Goal: Transaction & Acquisition: Purchase product/service

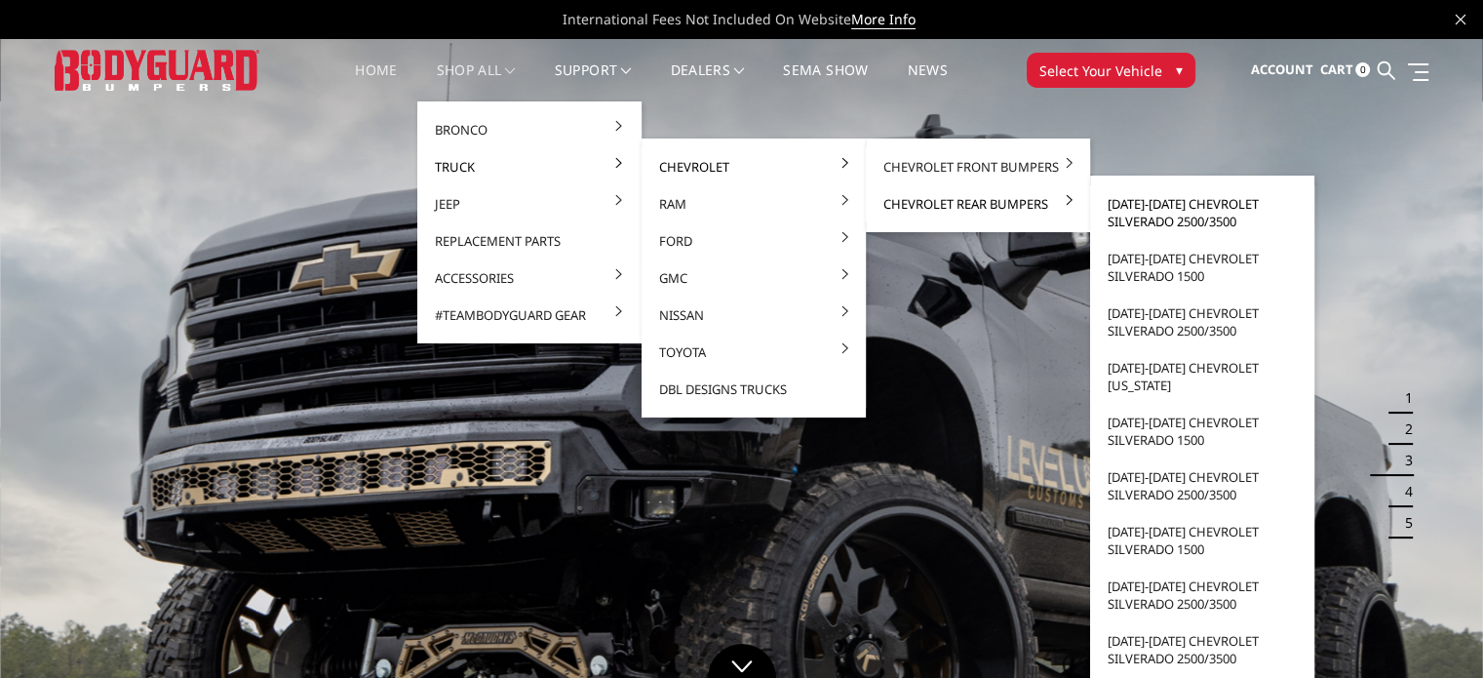
click at [1166, 201] on link "[DATE]-[DATE] Chevrolet Silverado 2500/3500" at bounding box center [1202, 212] width 209 height 55
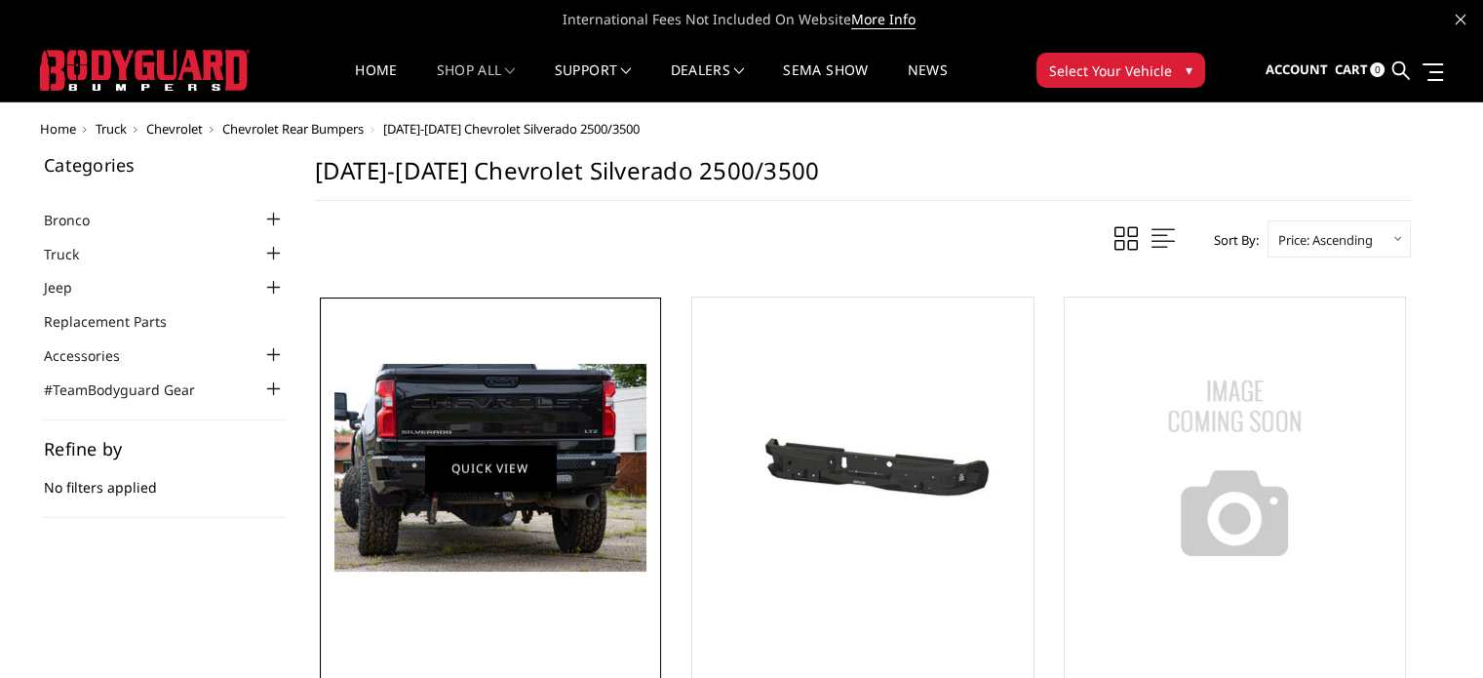
click at [517, 471] on link "Quick view" at bounding box center [490, 468] width 131 height 46
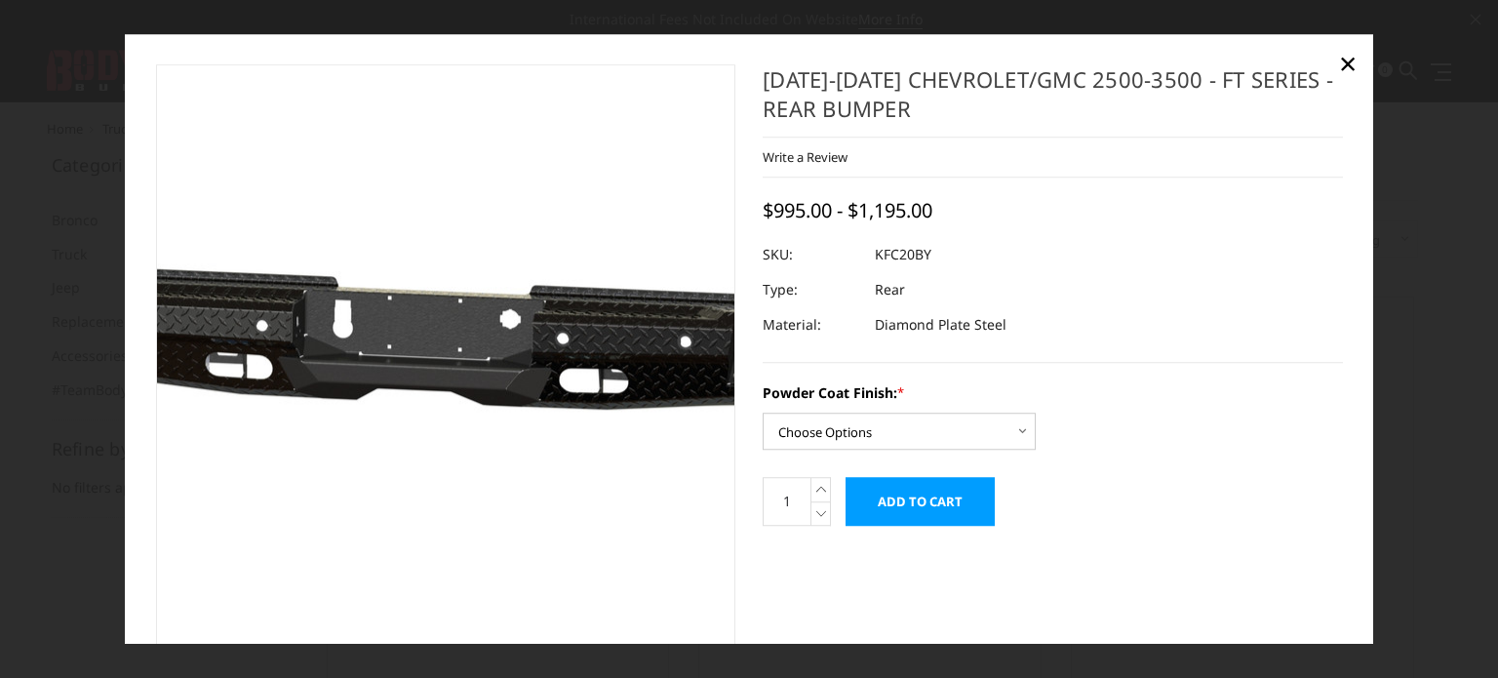
click at [382, 378] on img at bounding box center [513, 357] width 1248 height 594
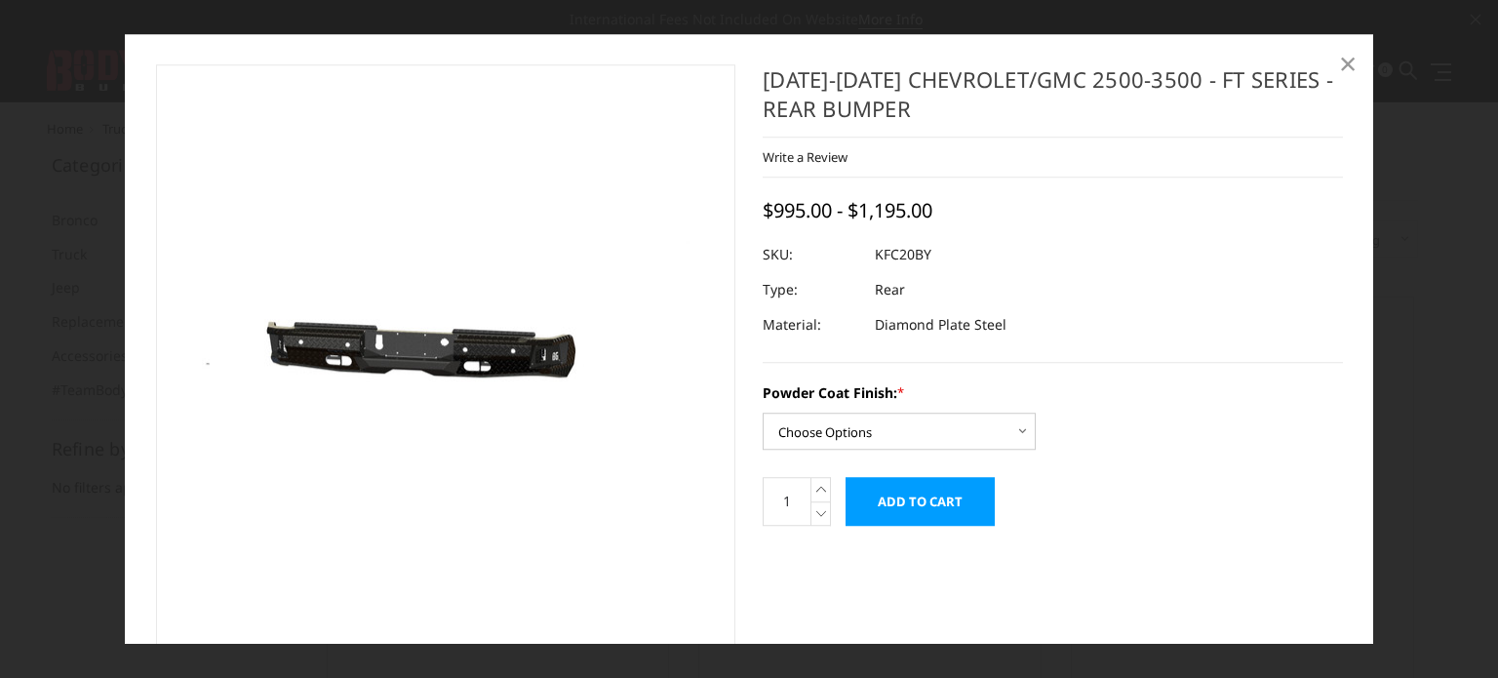
click at [1339, 63] on span "×" at bounding box center [1348, 63] width 18 height 42
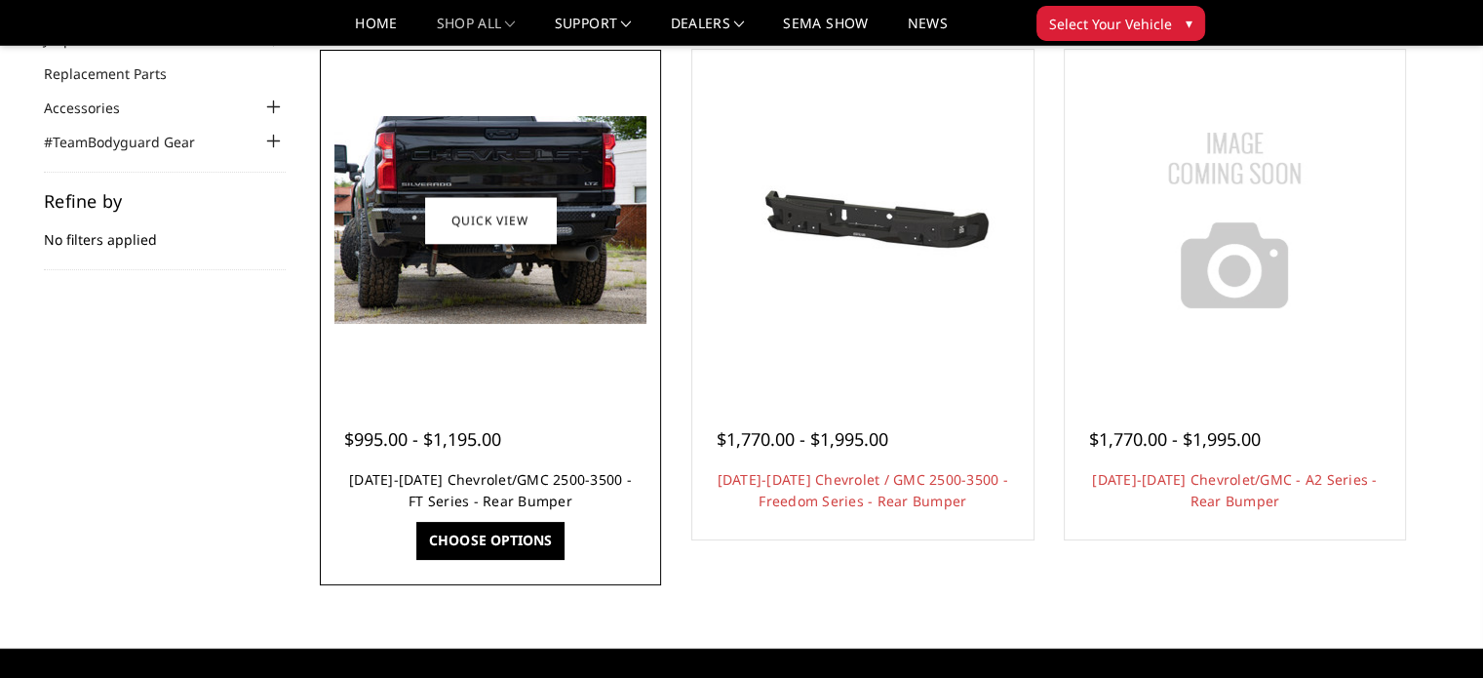
scroll to position [195, 0]
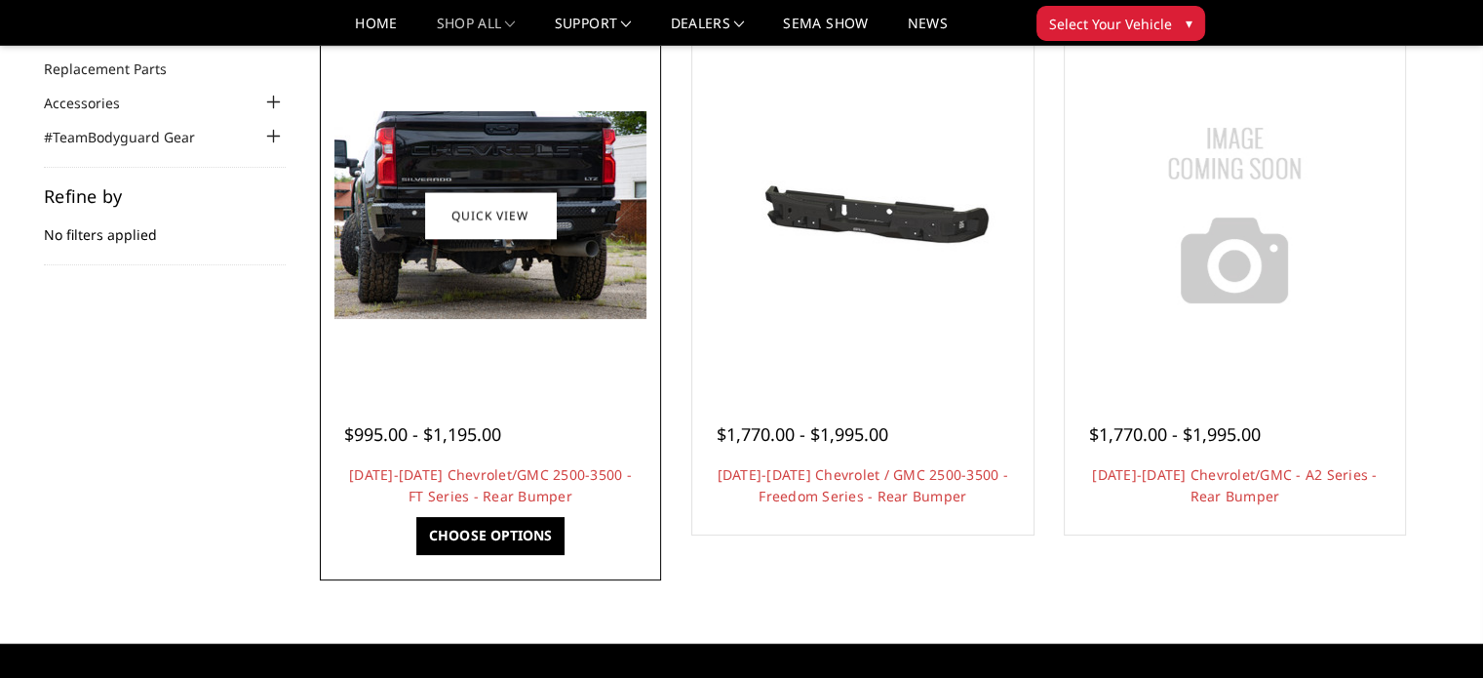
click at [531, 523] on link "Choose Options" at bounding box center [489, 535] width 147 height 37
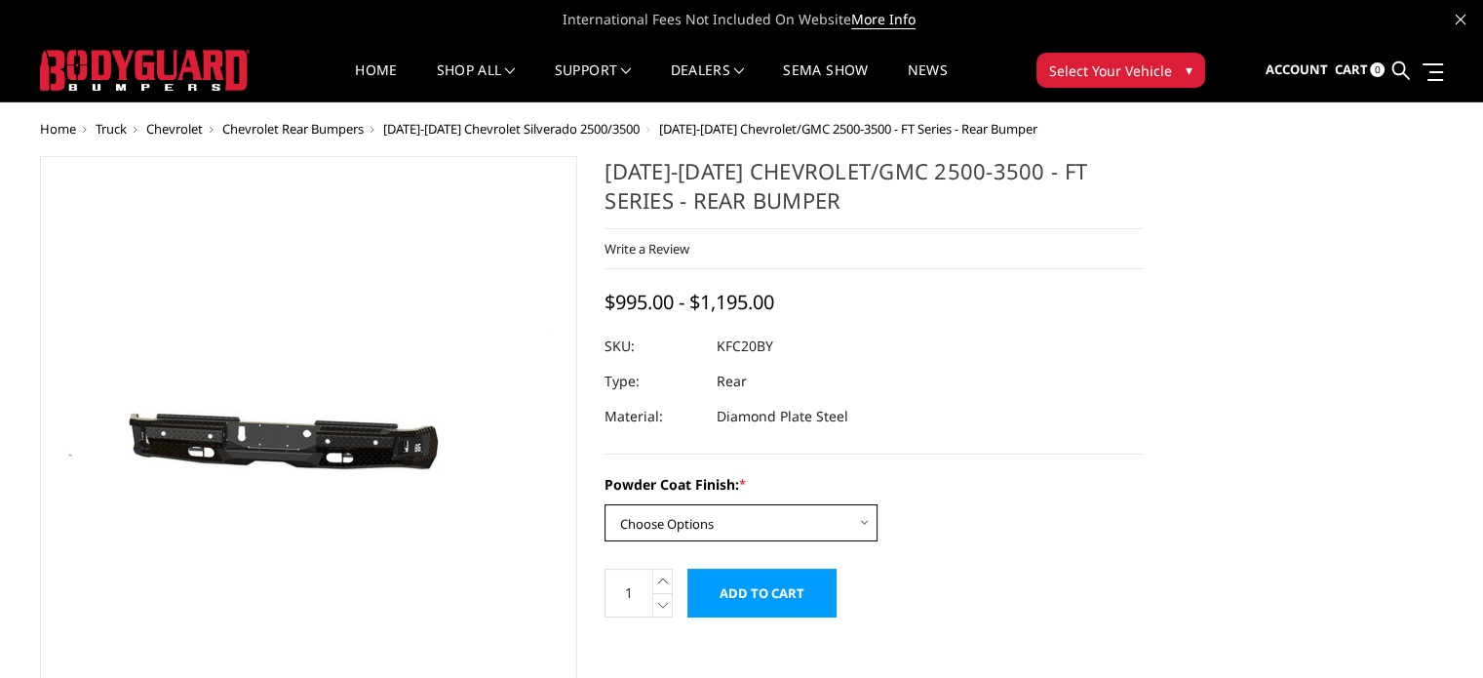
click at [674, 522] on select "Choose Options Bare Metal Gloss Black Powder Coat Textured Black Powder Coat" at bounding box center [741, 522] width 273 height 37
select select "3418"
click at [605, 504] on select "Choose Options Bare Metal Gloss Black Powder Coat Textured Black Powder Coat" at bounding box center [741, 522] width 273 height 37
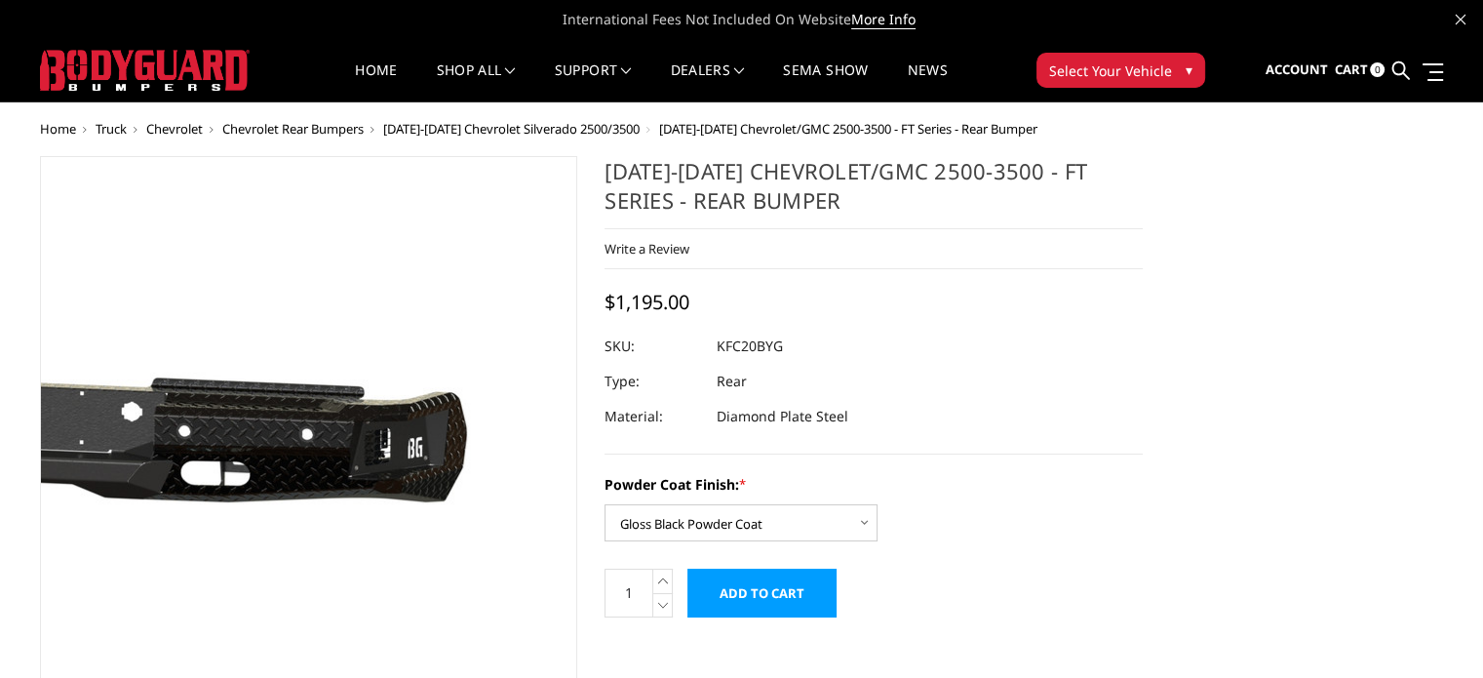
click at [441, 444] on img at bounding box center [134, 450] width 1248 height 594
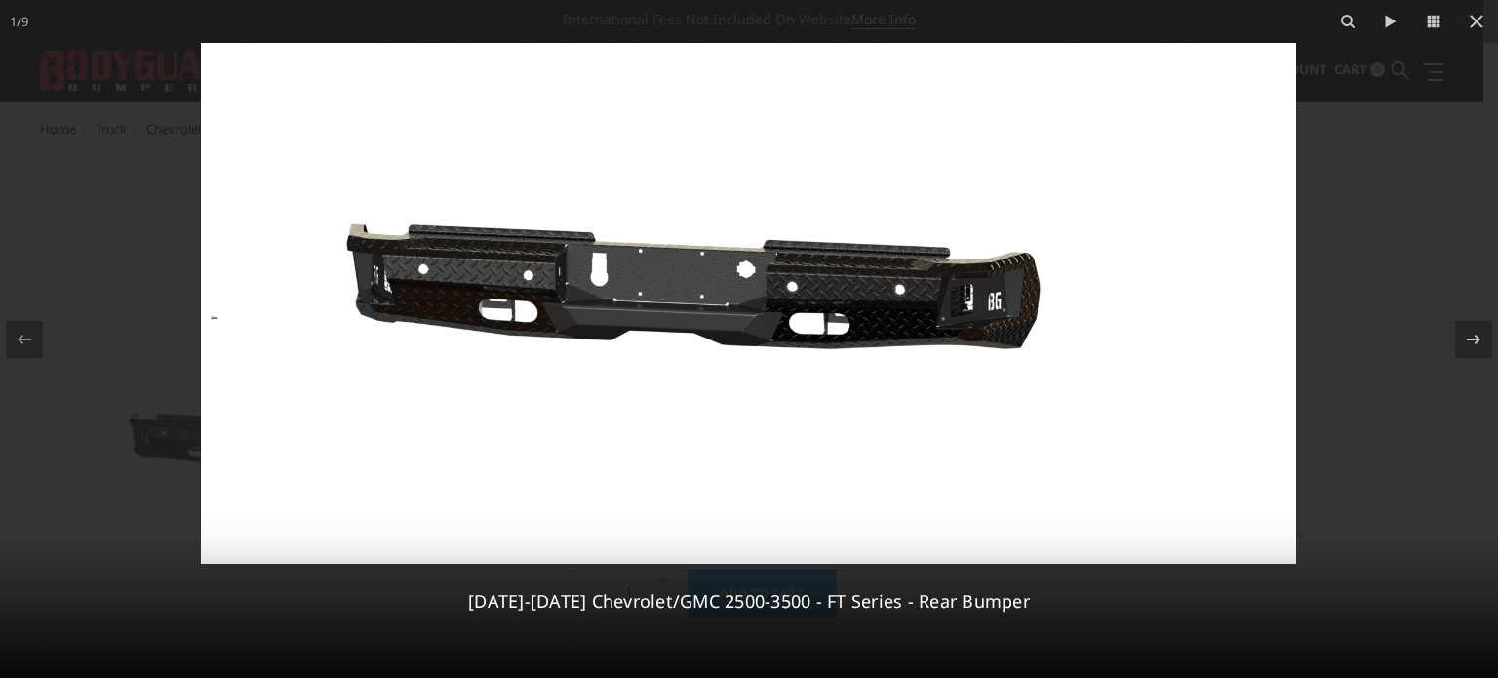
click at [1021, 304] on img at bounding box center [748, 303] width 1095 height 521
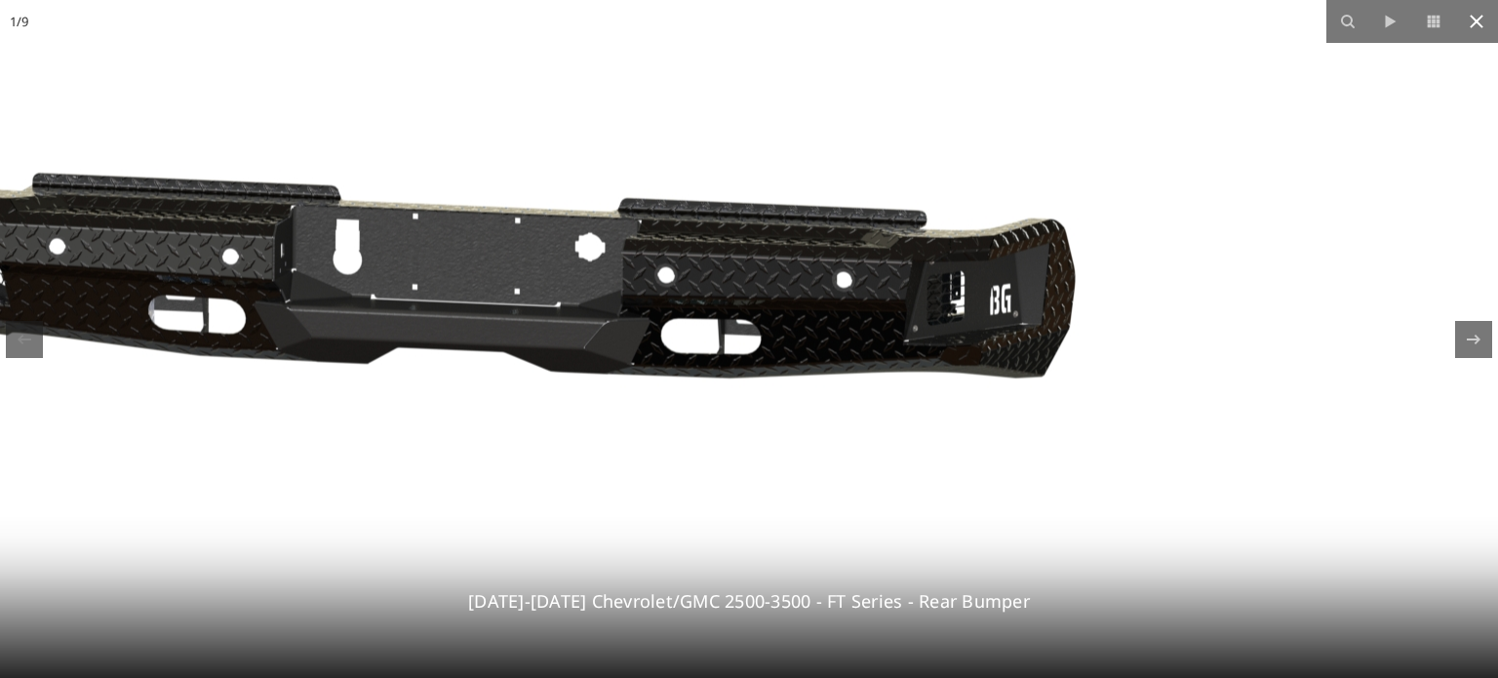
click at [1482, 22] on icon at bounding box center [1476, 21] width 23 height 23
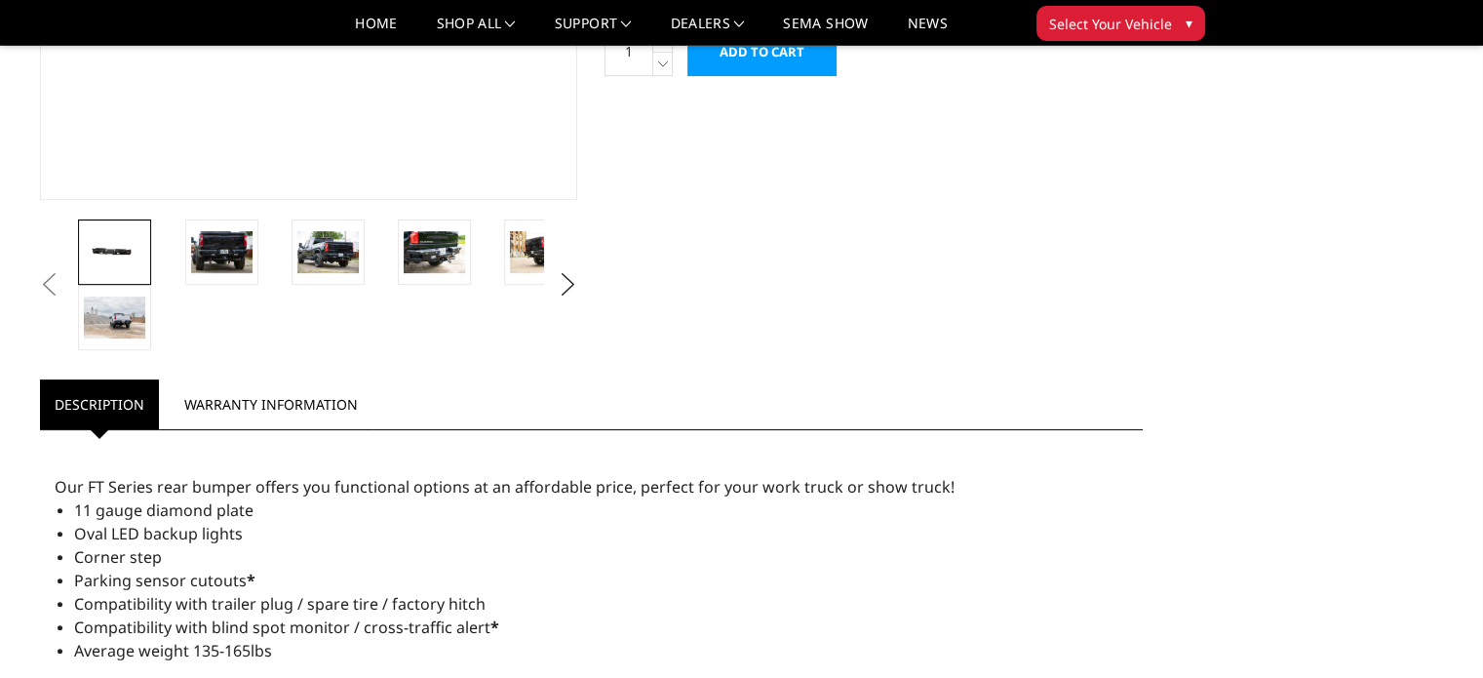
scroll to position [488, 0]
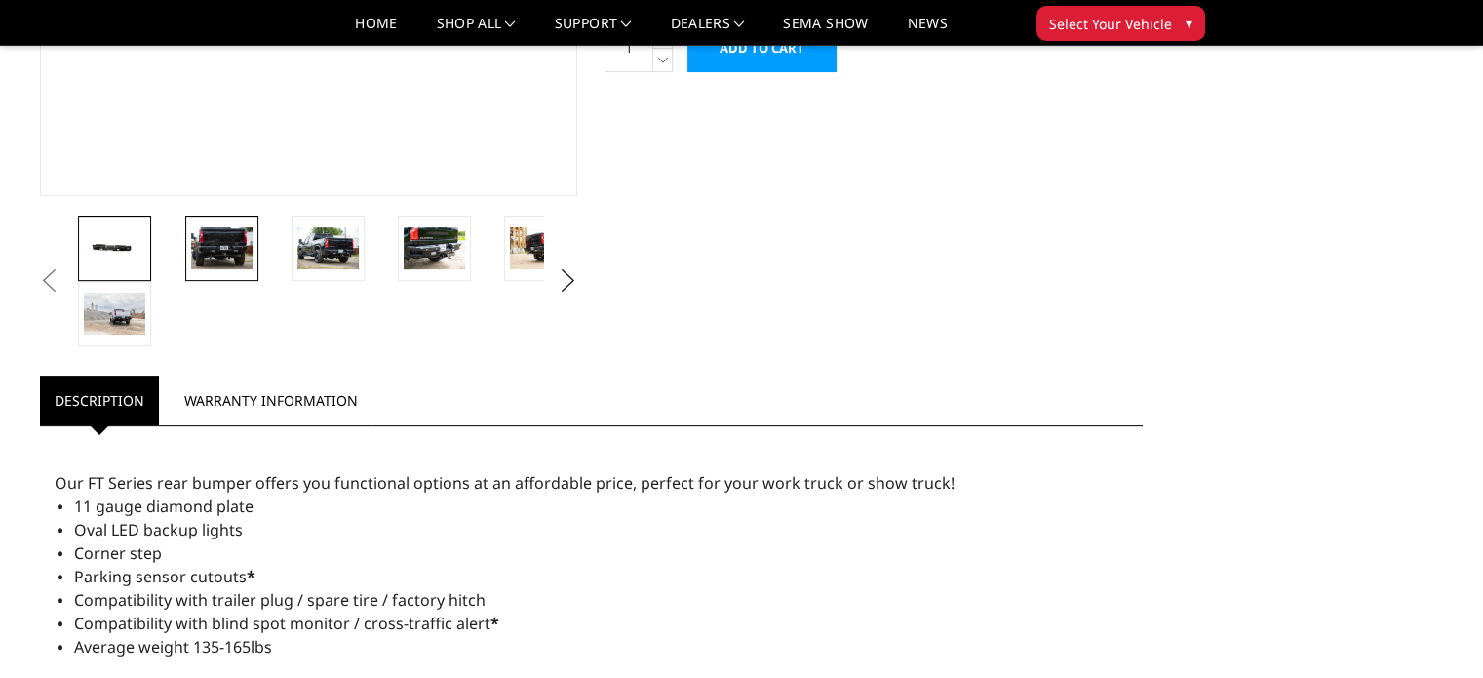
click at [230, 259] on img at bounding box center [221, 247] width 61 height 41
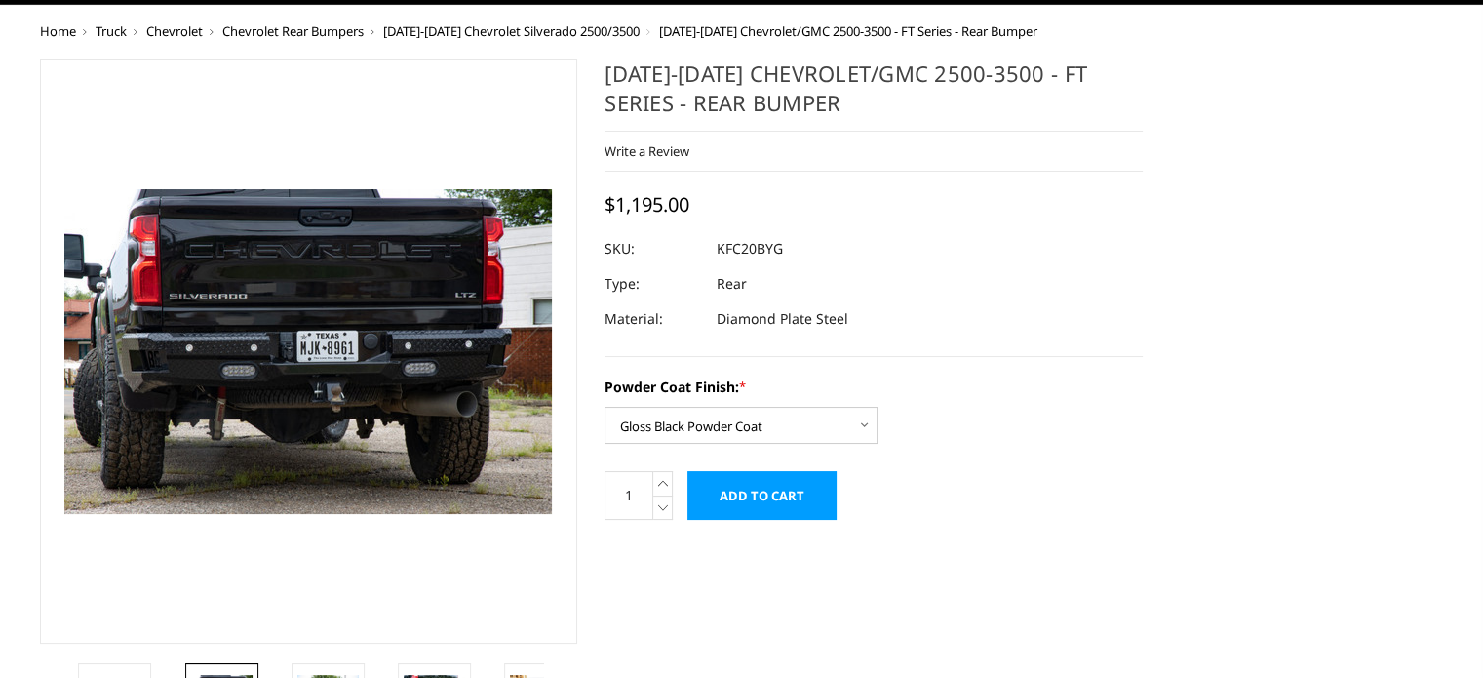
scroll to position [51, 0]
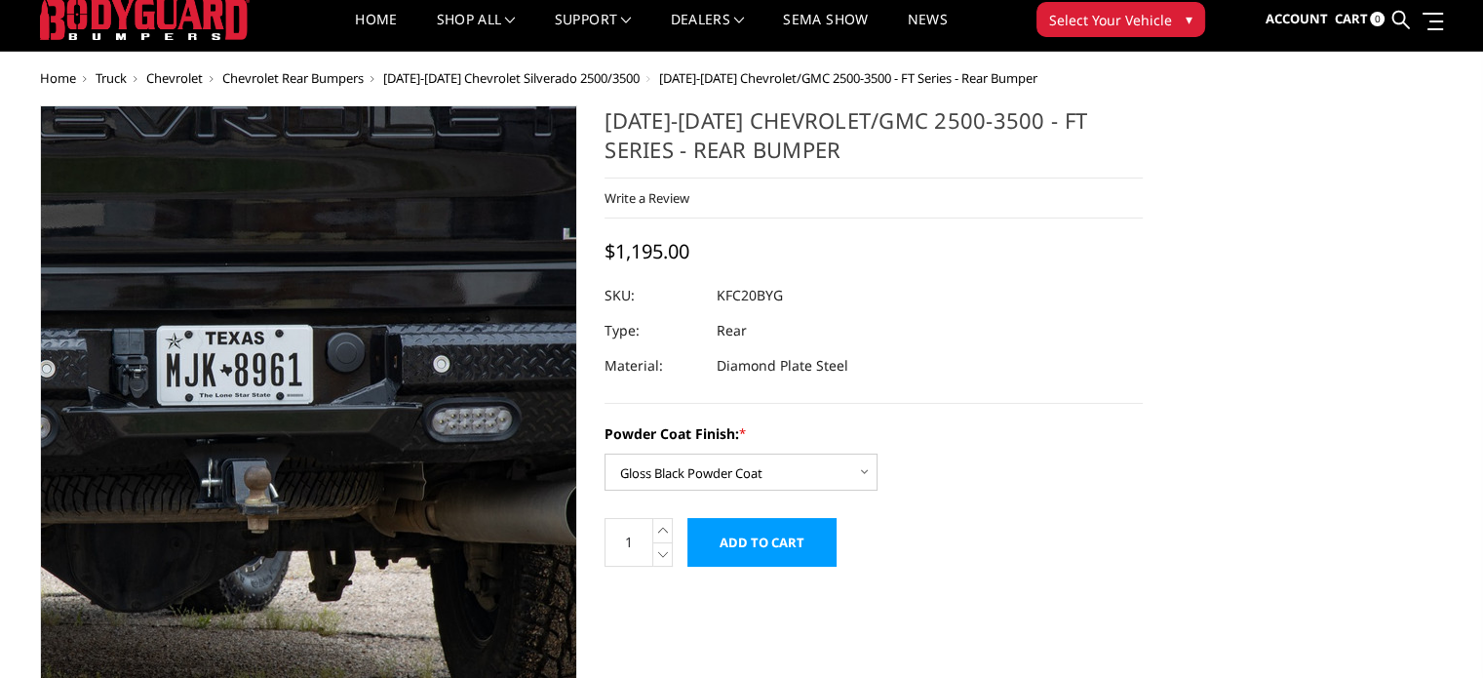
click at [403, 446] on img at bounding box center [185, 379] width 1248 height 832
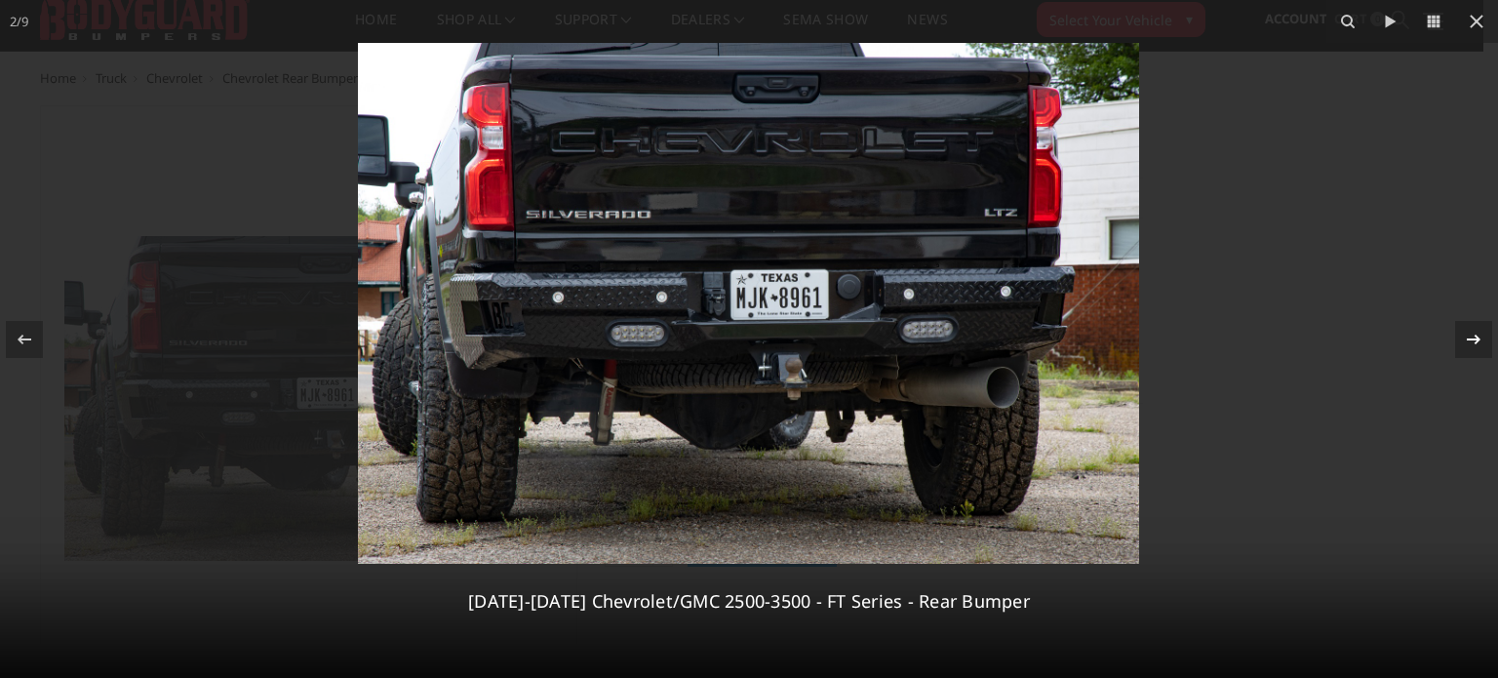
click at [1469, 339] on icon at bounding box center [1473, 339] width 23 height 23
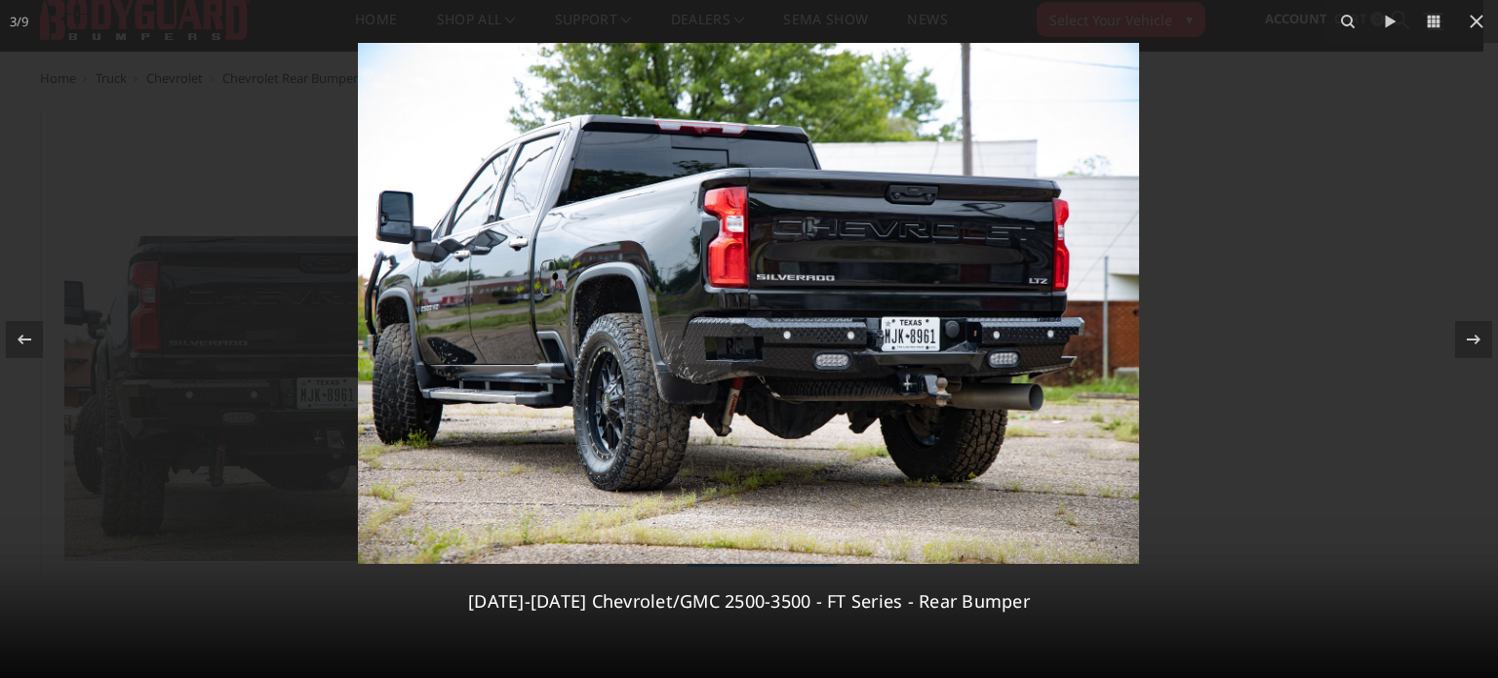
click at [726, 353] on img at bounding box center [748, 303] width 781 height 521
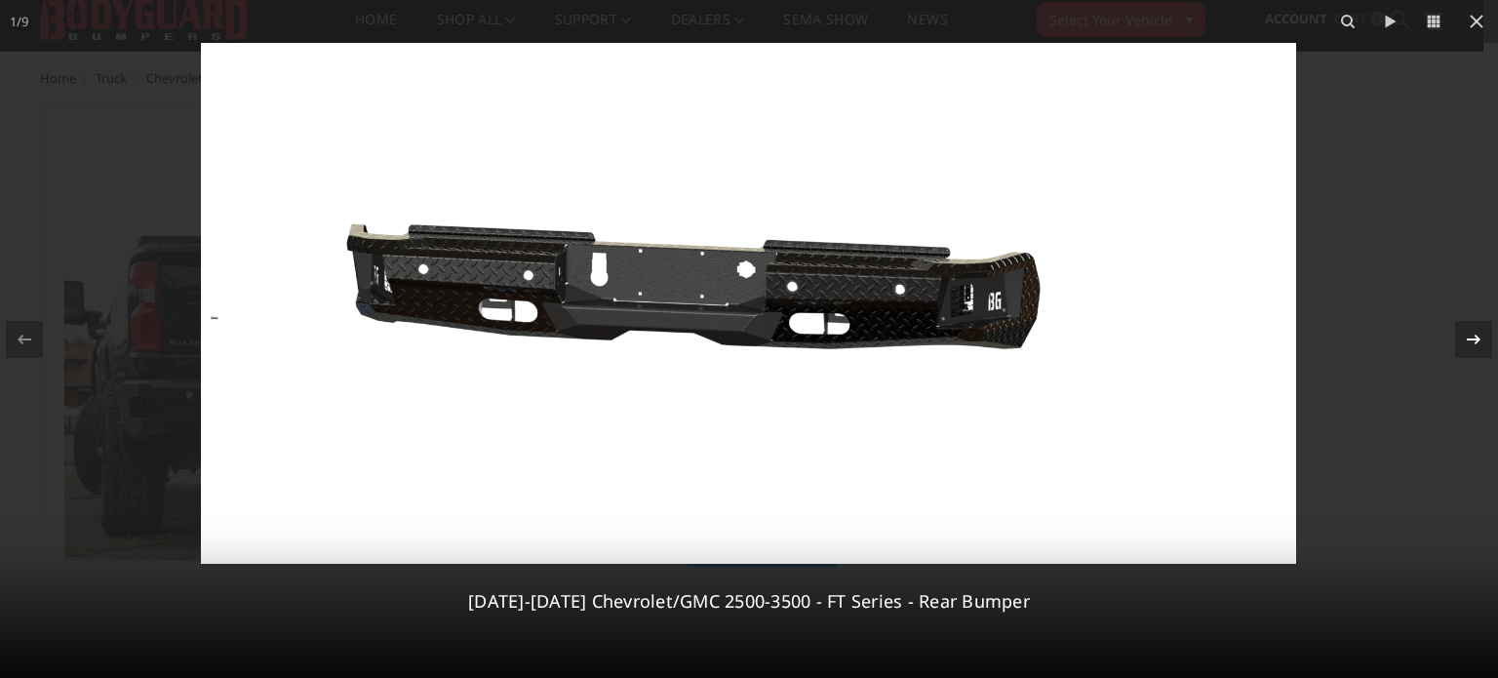
click at [1475, 337] on icon at bounding box center [1473, 339] width 23 height 23
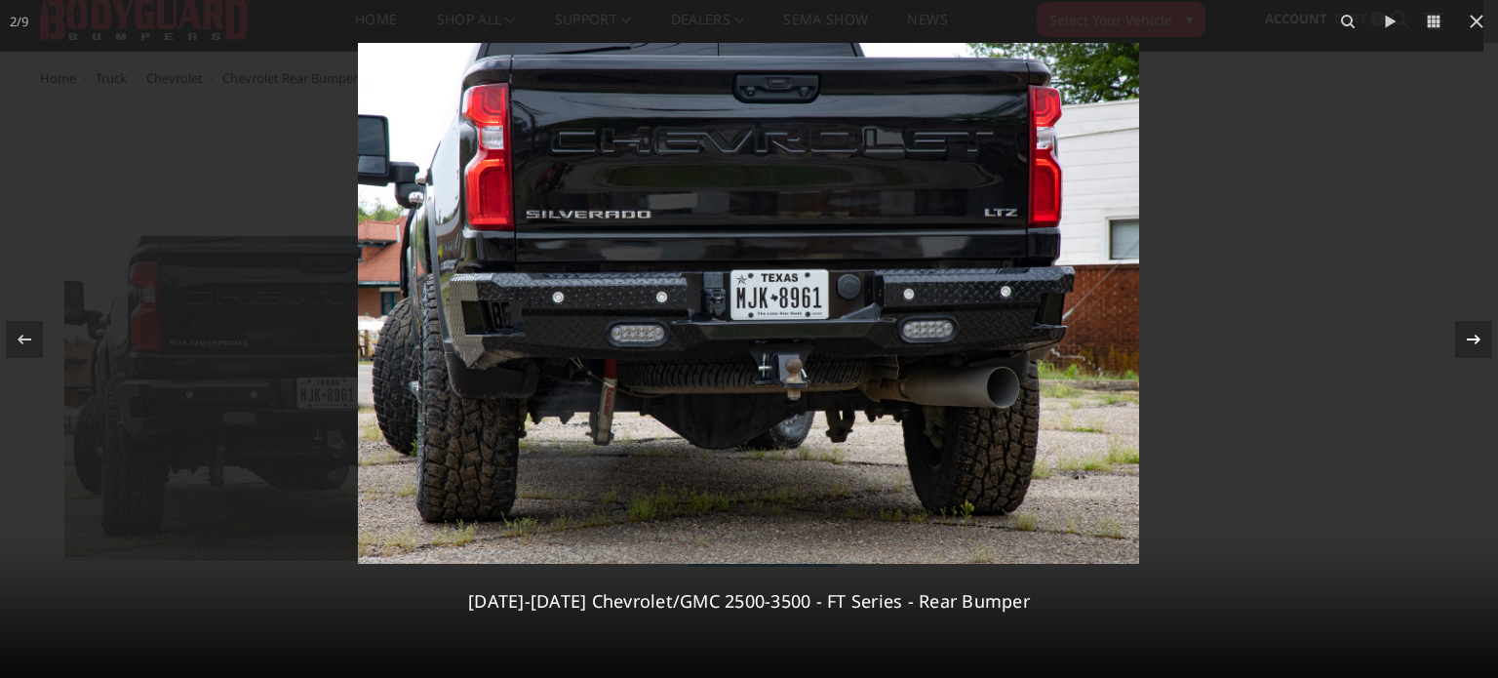
click at [1475, 337] on icon at bounding box center [1473, 339] width 23 height 23
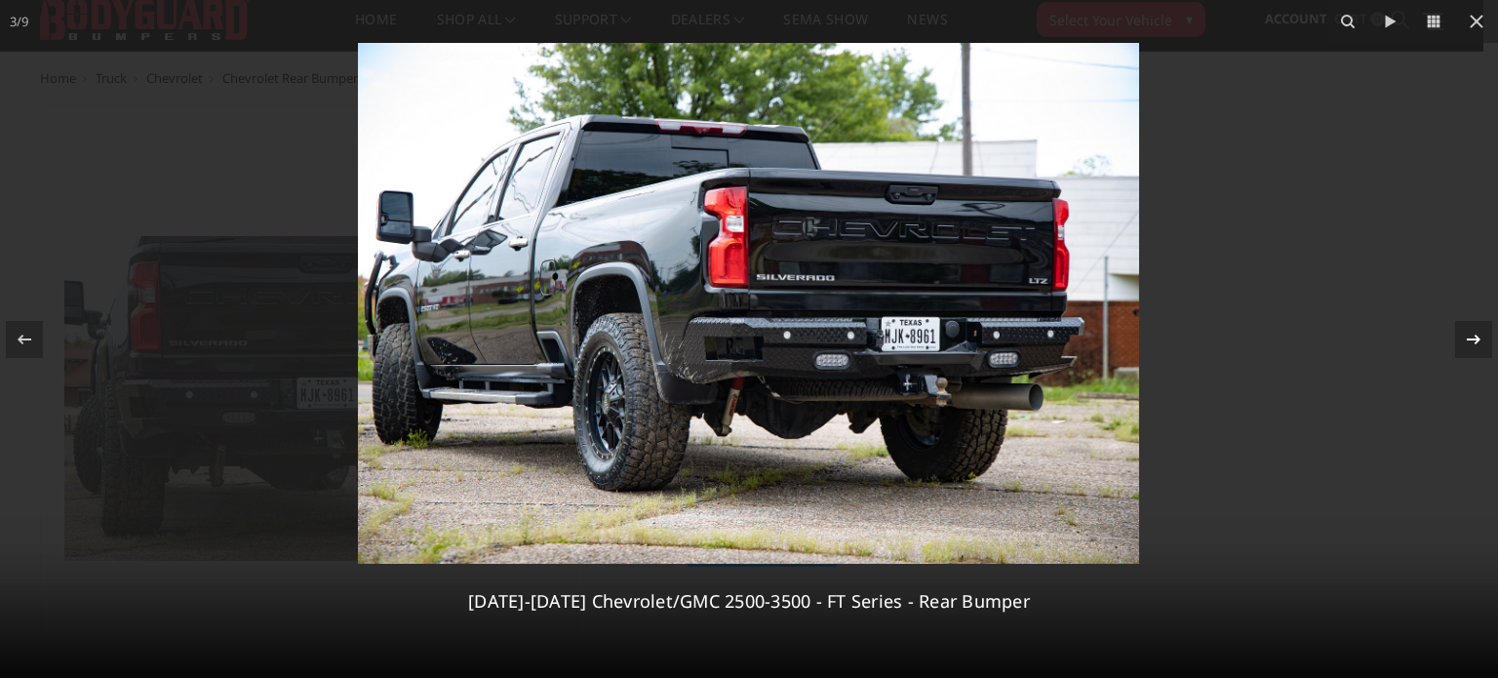
click at [1475, 337] on icon at bounding box center [1473, 339] width 23 height 23
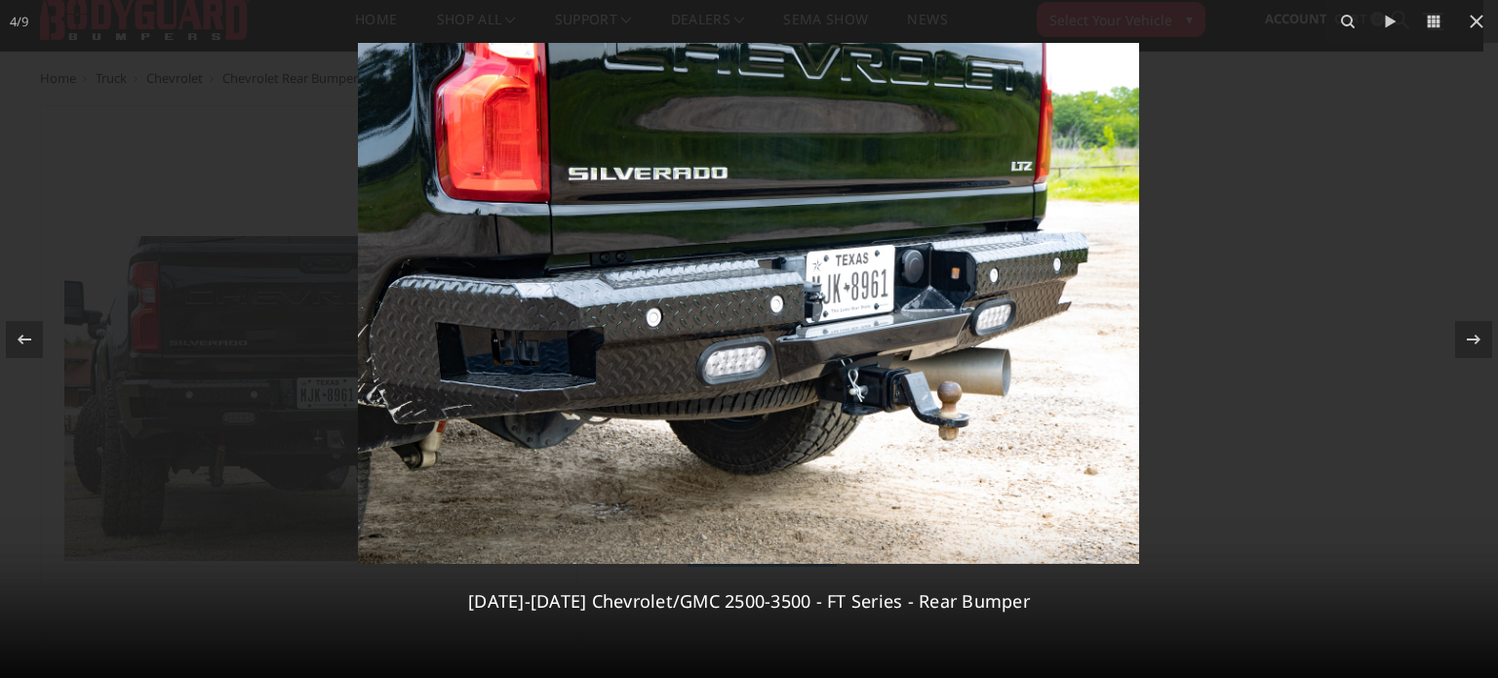
click at [513, 364] on img at bounding box center [748, 303] width 781 height 521
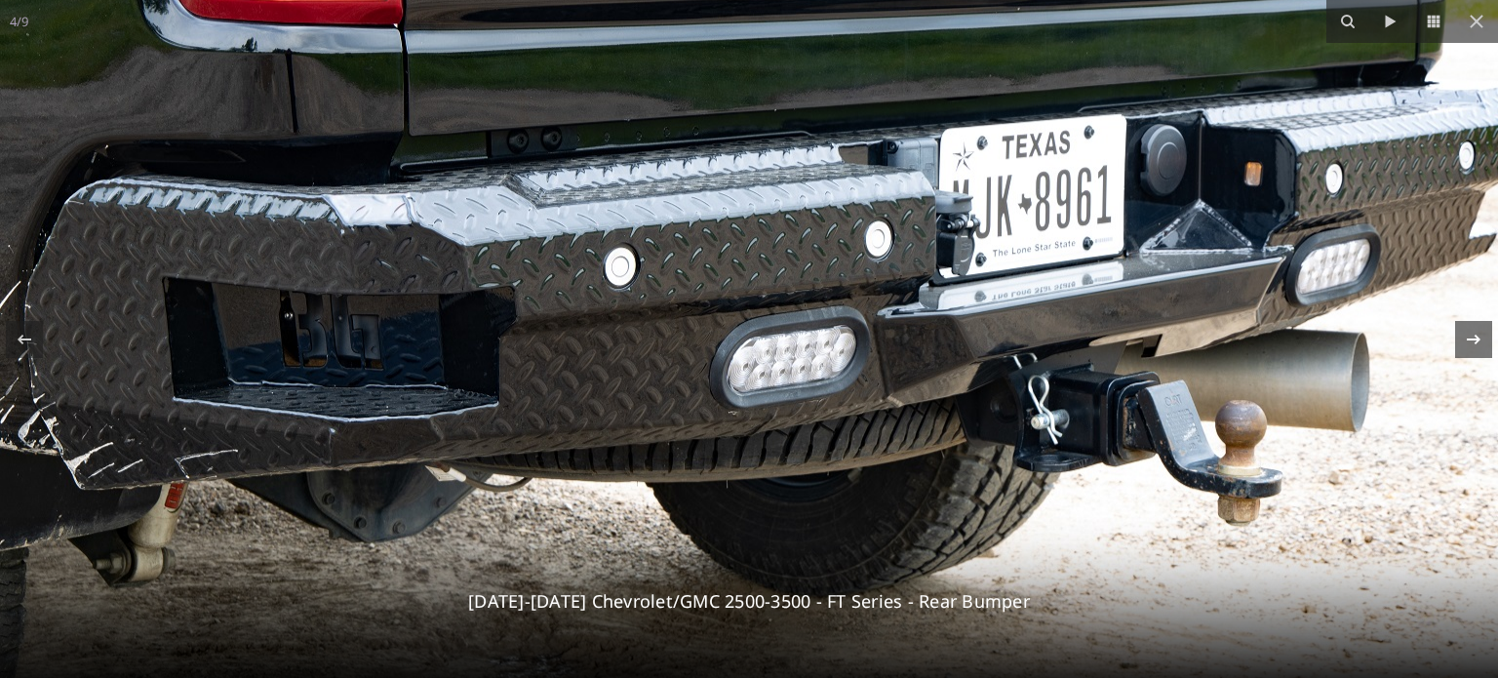
click at [1470, 337] on icon at bounding box center [1473, 339] width 23 height 23
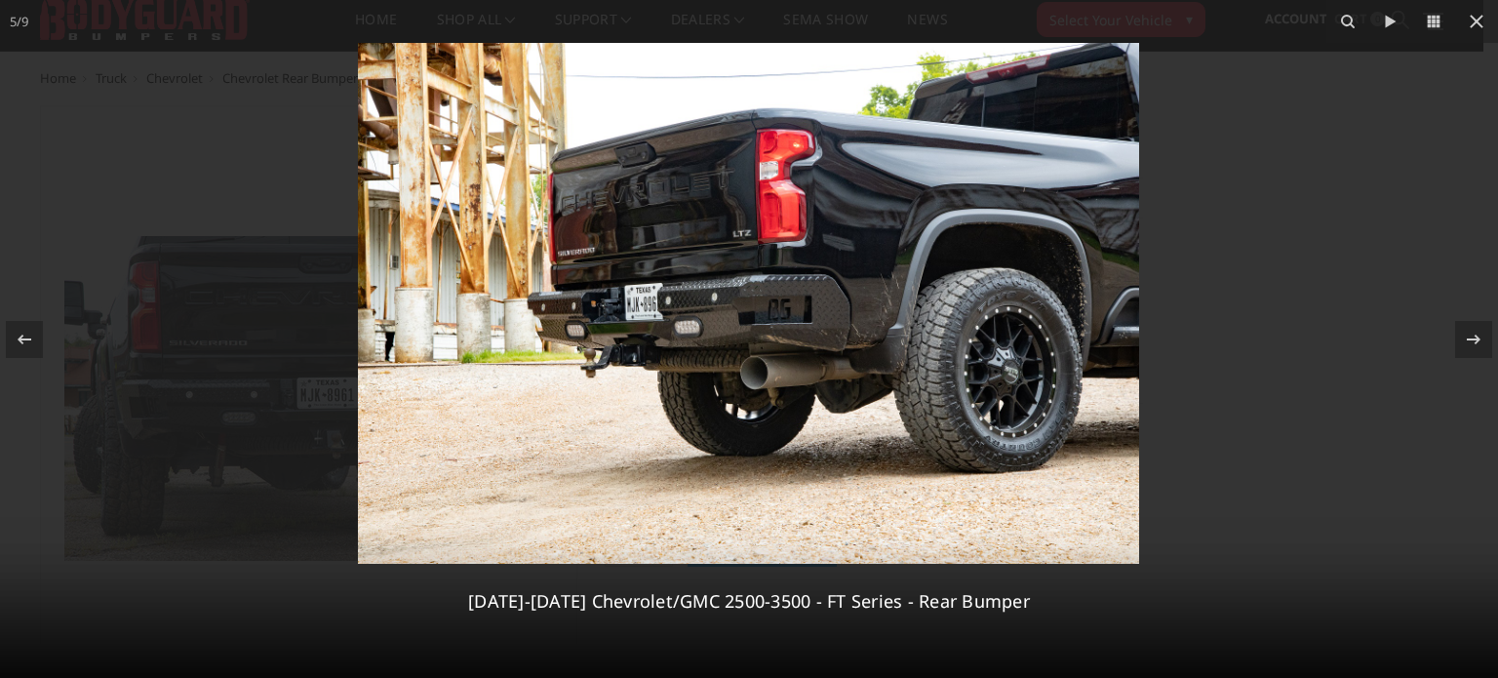
click at [804, 314] on img at bounding box center [748, 303] width 781 height 521
click at [1472, 334] on icon at bounding box center [1473, 339] width 23 height 23
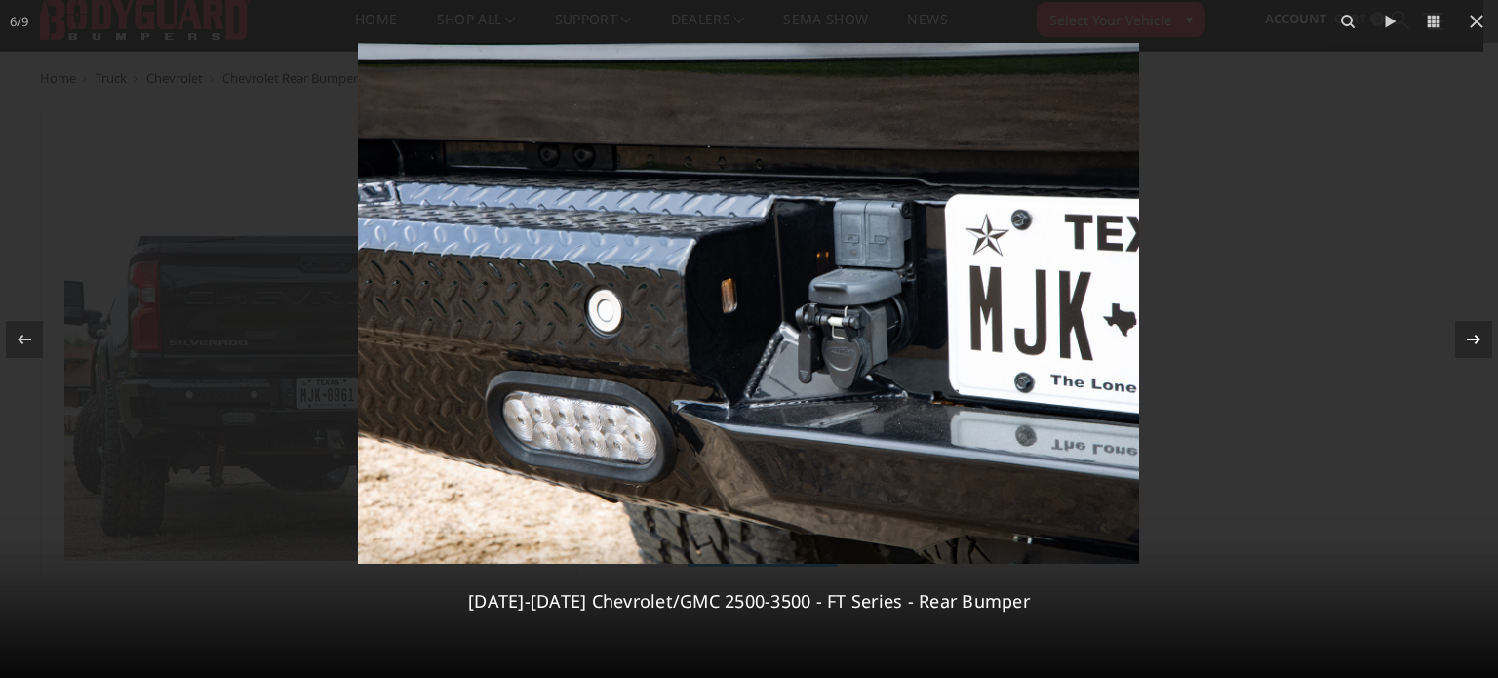
click at [1474, 338] on icon at bounding box center [1474, 339] width 14 height 10
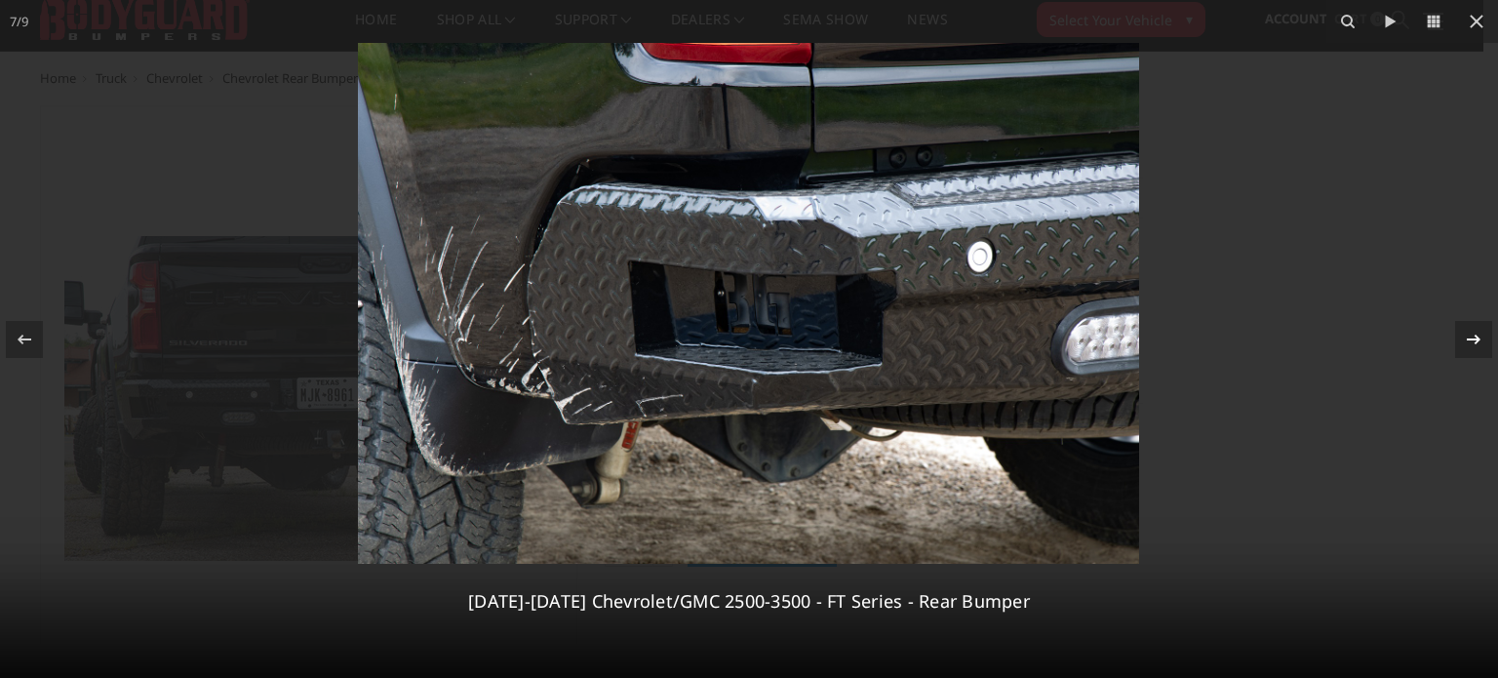
click at [1474, 338] on icon at bounding box center [1474, 339] width 14 height 10
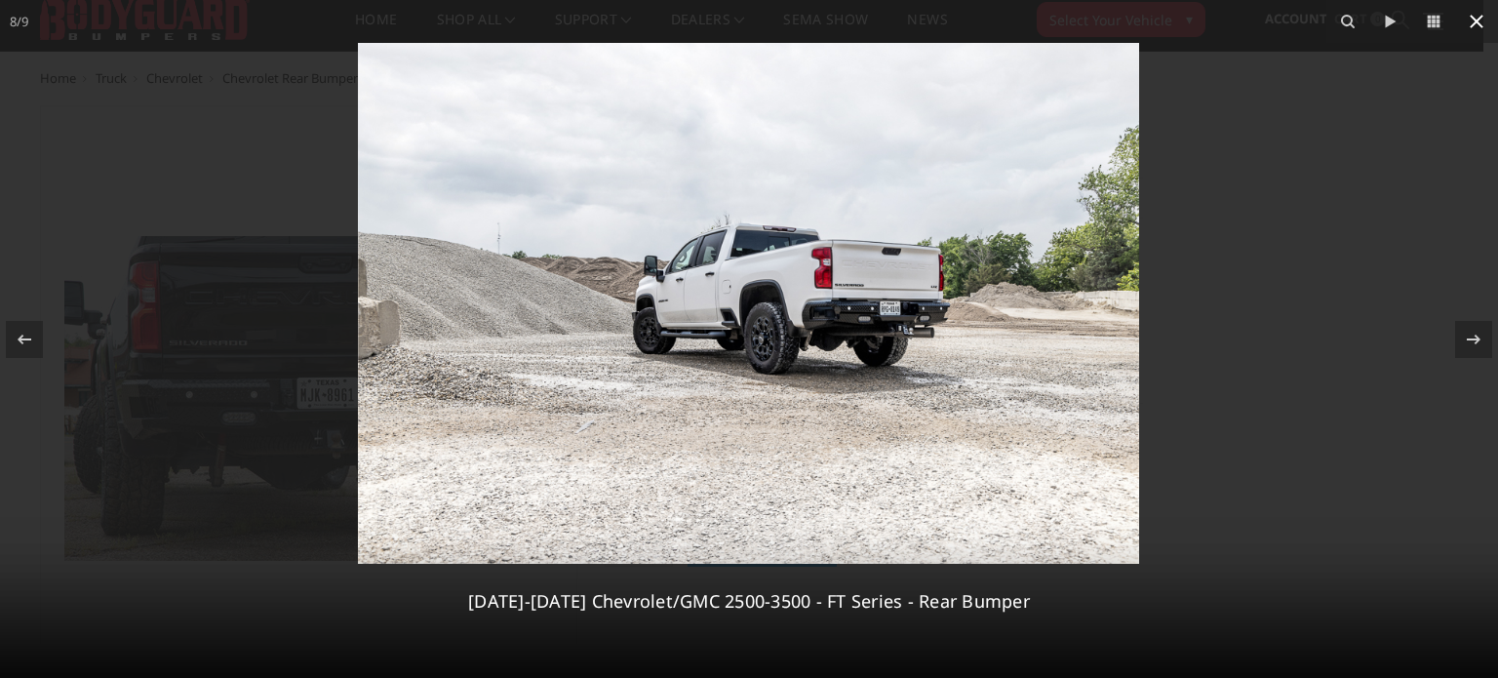
click at [1476, 22] on icon at bounding box center [1476, 21] width 23 height 23
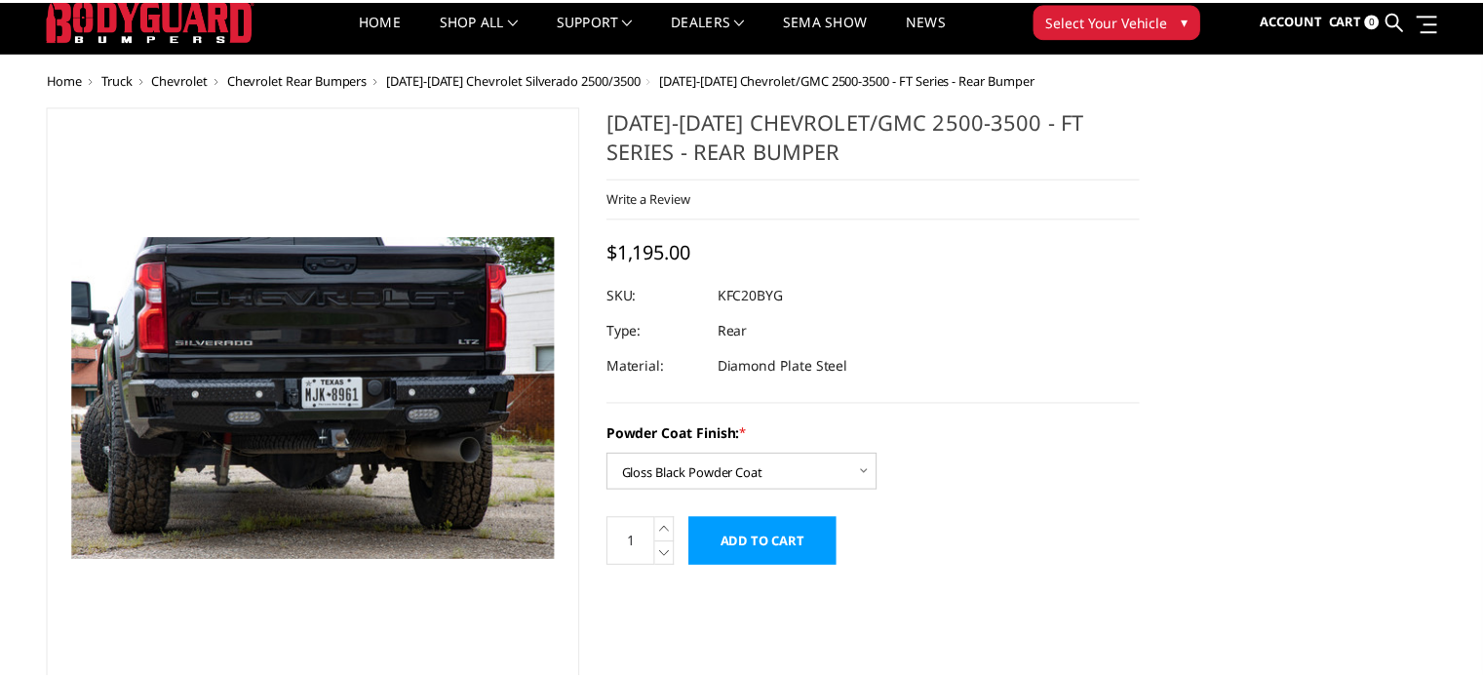
scroll to position [0, 381]
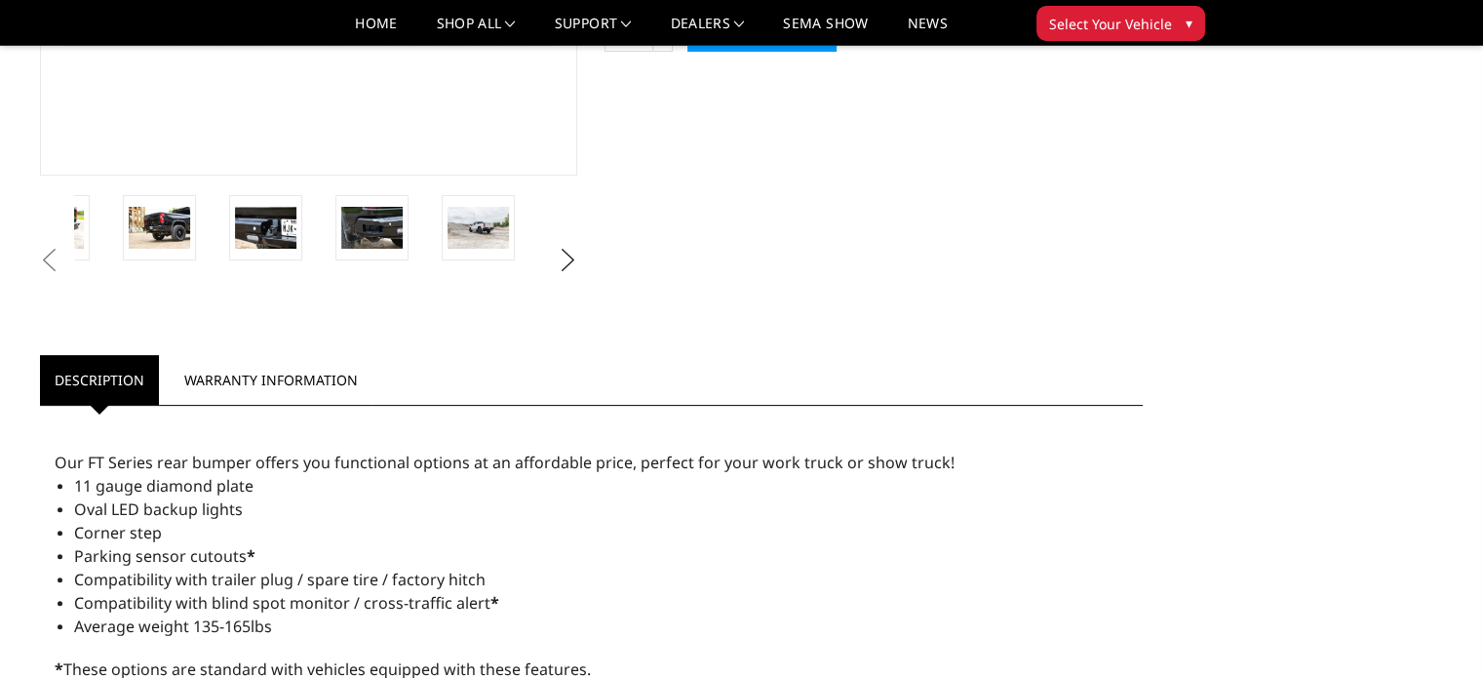
scroll to position [0, 0]
